Goal: Task Accomplishment & Management: Manage account settings

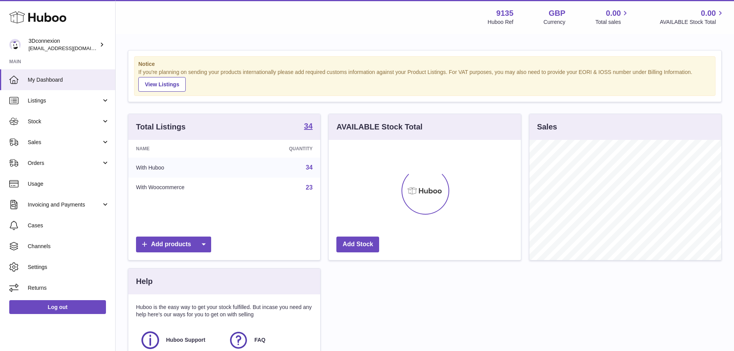
scroll to position [120, 192]
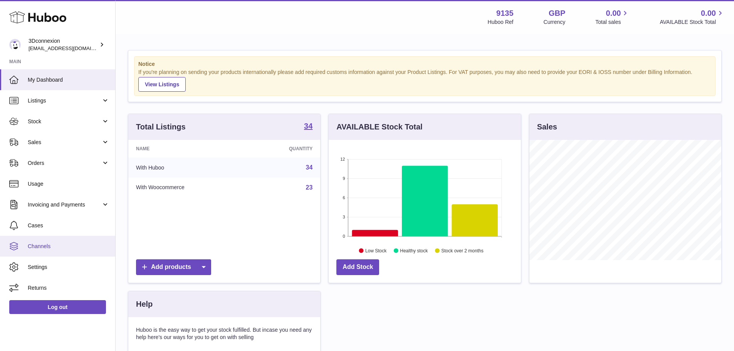
click at [56, 239] on link "Channels" at bounding box center [57, 246] width 115 height 21
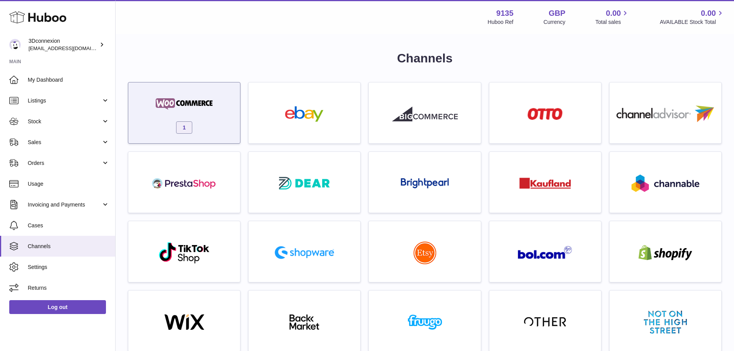
click at [208, 109] on img at bounding box center [184, 103] width 66 height 15
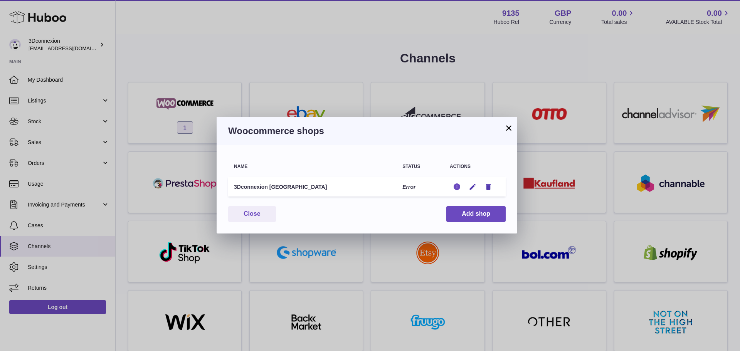
click at [455, 186] on icon "button" at bounding box center [457, 187] width 8 height 8
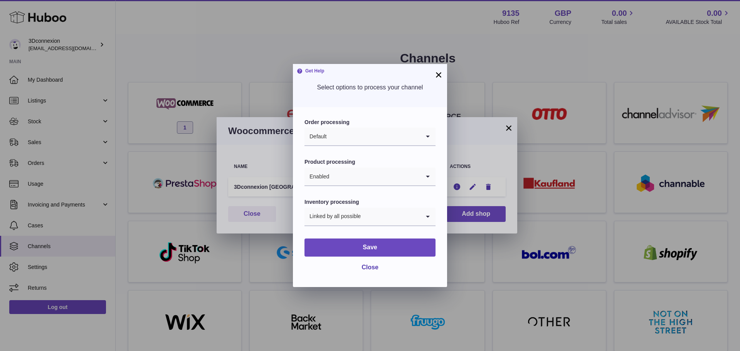
click at [437, 72] on button "×" at bounding box center [438, 74] width 9 height 9
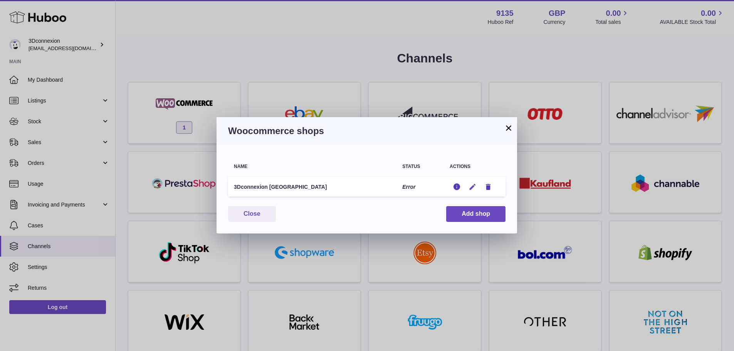
click at [473, 188] on icon "button" at bounding box center [473, 187] width 8 height 8
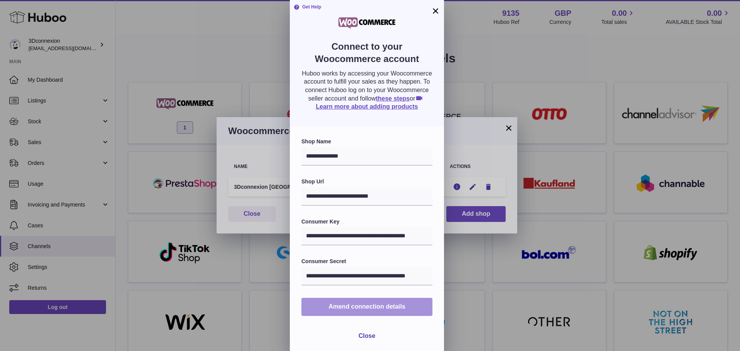
click at [366, 307] on span "Amend connection details" at bounding box center [366, 306] width 77 height 7
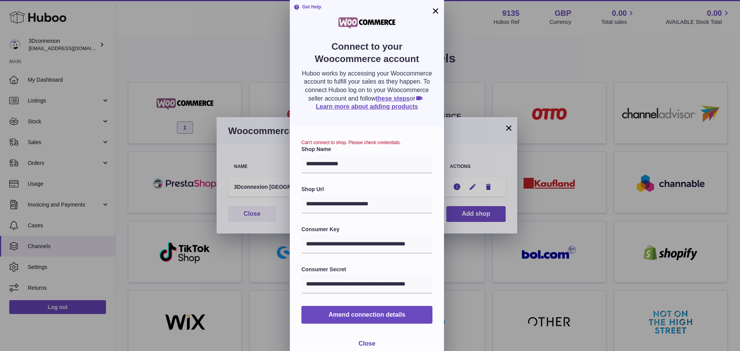
click at [437, 10] on button "×" at bounding box center [435, 10] width 9 height 9
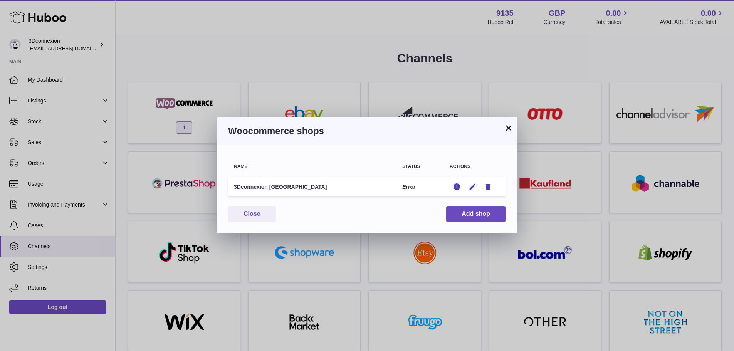
click at [509, 129] on button "×" at bounding box center [508, 127] width 9 height 9
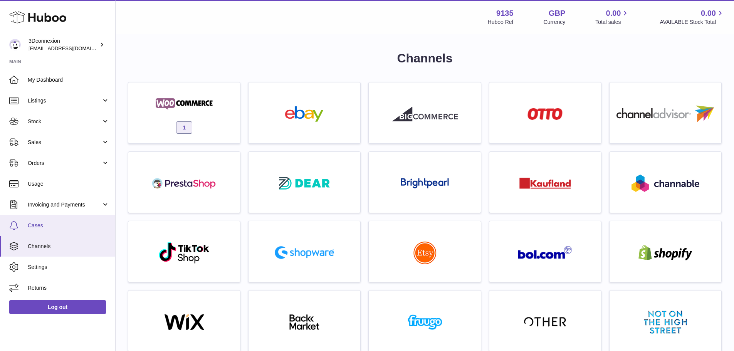
click at [54, 225] on span "Cases" at bounding box center [69, 225] width 82 height 7
